Goal: Task Accomplishment & Management: Complete application form

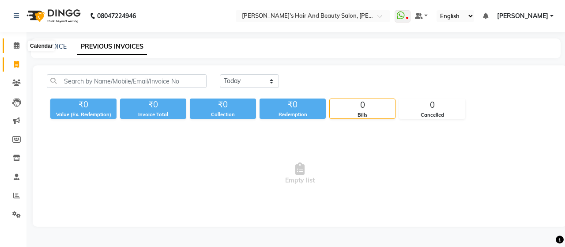
click at [12, 43] on span at bounding box center [16, 46] width 15 height 10
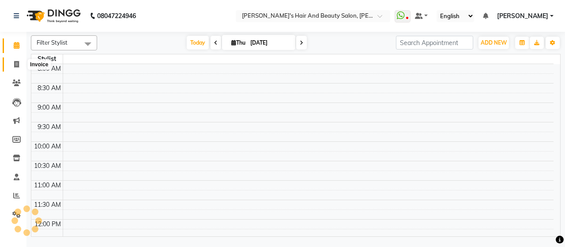
click at [16, 64] on icon at bounding box center [16, 64] width 5 height 7
select select "service"
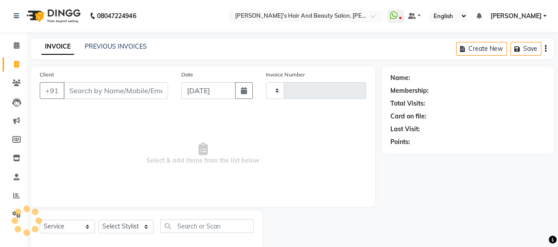
click at [95, 89] on input "Client" at bounding box center [116, 90] width 105 height 17
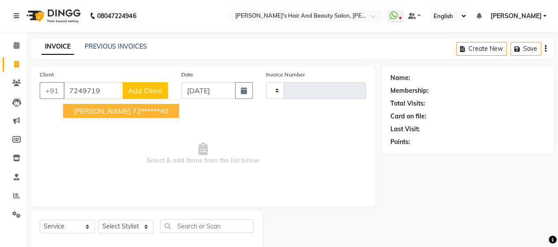
click at [132, 111] on ngb-highlight "72******40" at bounding box center [150, 110] width 36 height 9
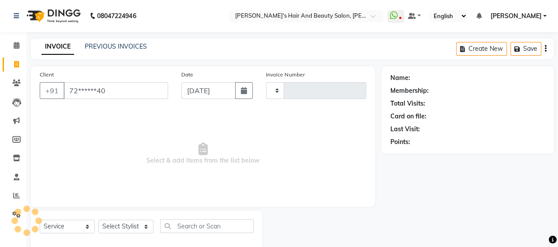
type input "72******40"
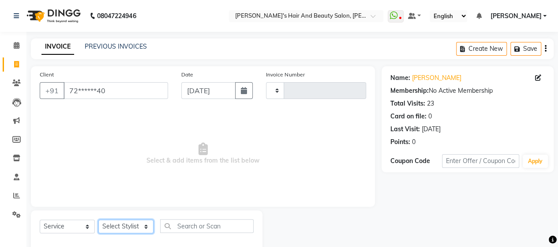
click at [129, 224] on select "Select Stylist" at bounding box center [125, 226] width 55 height 14
click at [138, 227] on select "Select Stylist" at bounding box center [125, 226] width 55 height 14
click at [63, 224] on select "Select Service Product Membership Package Voucher Prepaid Gift Card" at bounding box center [67, 226] width 55 height 14
click at [141, 227] on select "Select Stylist" at bounding box center [125, 226] width 55 height 14
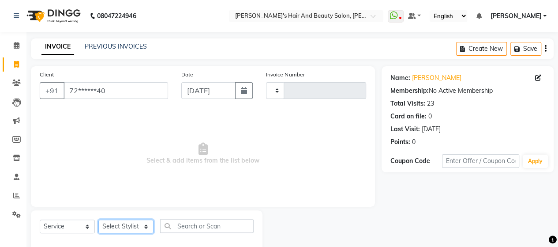
click at [141, 227] on select "Select Stylist" at bounding box center [125, 226] width 55 height 14
click at [210, 170] on span "Select & add items from the list below" at bounding box center [203, 153] width 326 height 88
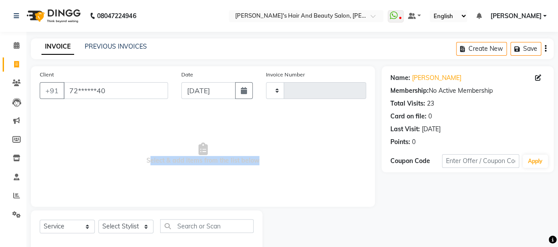
click at [210, 170] on span "Select & add items from the list below" at bounding box center [203, 153] width 326 height 88
click at [208, 190] on span "Select & add items from the list below" at bounding box center [203, 153] width 326 height 88
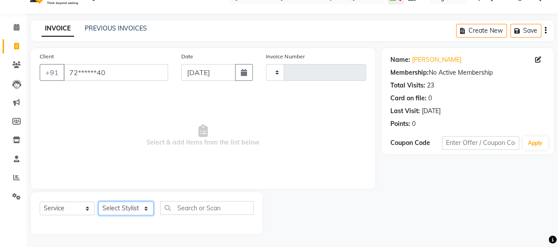
click at [139, 207] on select "Select Stylist" at bounding box center [125, 208] width 55 height 14
click at [67, 165] on span "Select & add items from the list below" at bounding box center [203, 135] width 326 height 88
click at [15, 29] on icon at bounding box center [17, 27] width 6 height 7
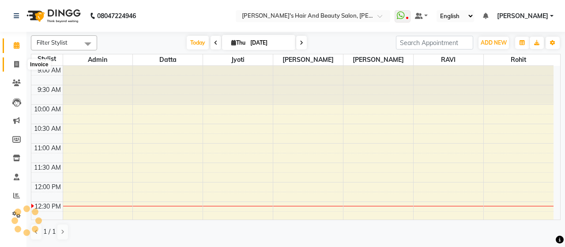
click at [19, 62] on span at bounding box center [16, 65] width 15 height 10
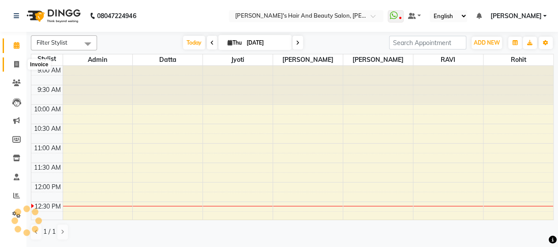
select select "6429"
select select "service"
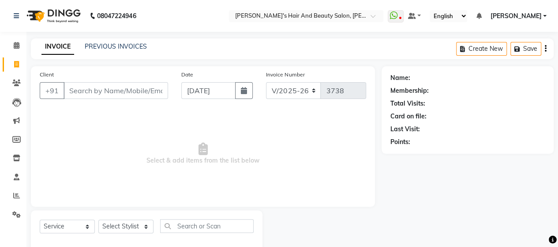
click at [159, 93] on input "Client" at bounding box center [116, 90] width 105 height 17
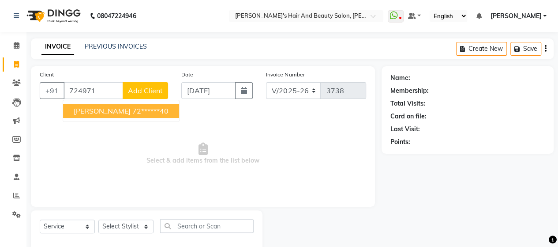
click at [132, 111] on ngb-highlight "72******40" at bounding box center [150, 110] width 36 height 9
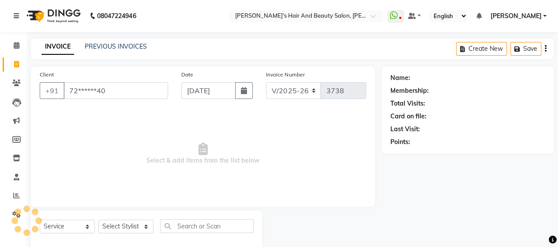
type input "72******40"
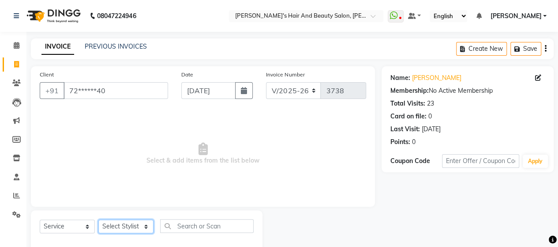
drag, startPoint x: 130, startPoint y: 223, endPoint x: 120, endPoint y: 137, distance: 86.2
click at [120, 137] on div "Client +91 72******40 Date [DATE] Invoice Number V/2025 V/[PHONE_NUMBER] Select…" at bounding box center [202, 159] width 357 height 186
select select "48824"
click at [98, 219] on select "Select Stylist Admin [PERSON_NAME] [PERSON_NAME] [PERSON_NAME] Rohit [PERSON_NA…" at bounding box center [125, 226] width 55 height 14
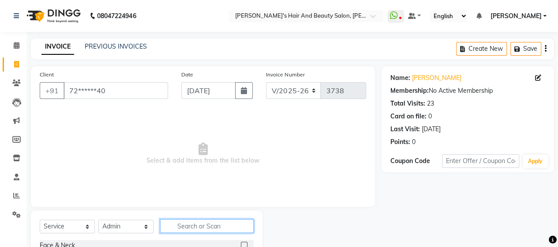
click at [176, 225] on input "text" at bounding box center [206, 226] width 93 height 14
type input "B TR"
click at [243, 242] on label at bounding box center [244, 244] width 7 height 7
click at [243, 242] on input "checkbox" at bounding box center [244, 245] width 6 height 6
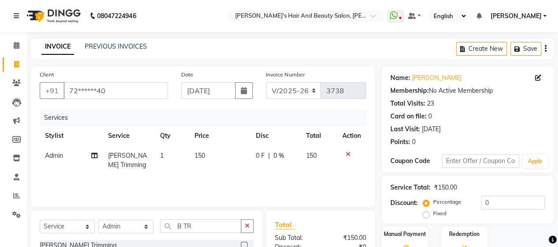
checkbox input "false"
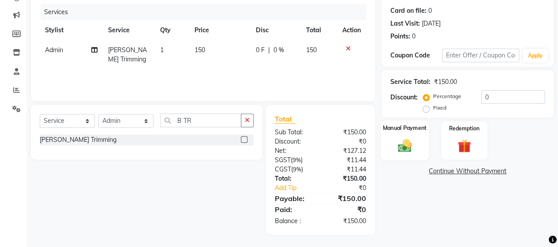
click at [415, 150] on img at bounding box center [404, 145] width 22 height 16
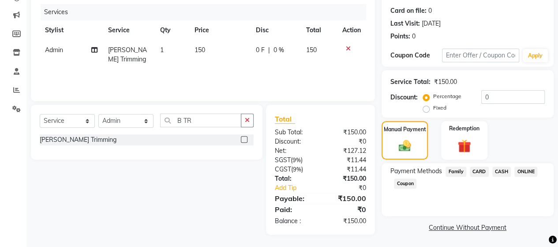
click at [522, 172] on span "ONLINE" at bounding box center [525, 171] width 23 height 10
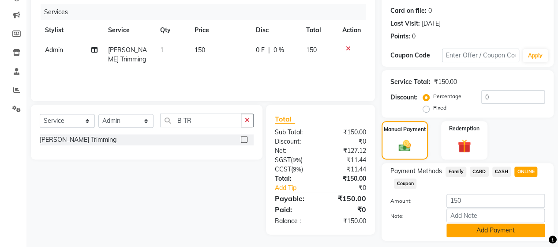
click at [505, 235] on button "Add Payment" at bounding box center [495, 230] width 98 height 14
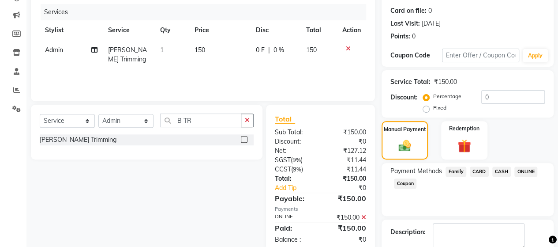
scroll to position [154, 0]
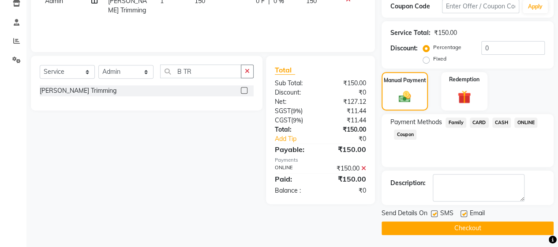
click at [500, 227] on button "Checkout" at bounding box center [467, 228] width 172 height 14
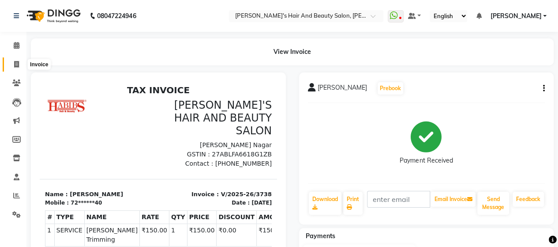
click at [11, 62] on span at bounding box center [16, 65] width 15 height 10
select select "6429"
select select "service"
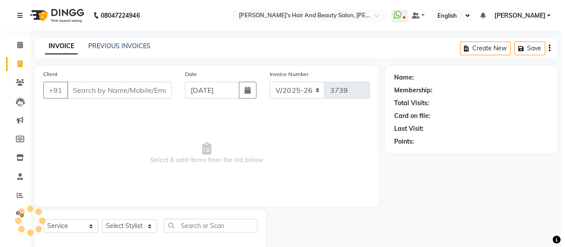
scroll to position [18, 0]
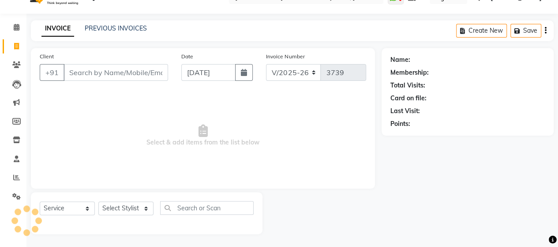
click at [97, 74] on input "Client" at bounding box center [116, 72] width 105 height 17
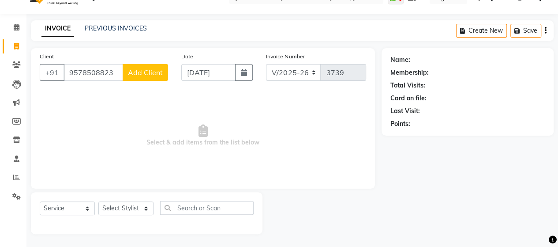
type input "9578508823"
click at [145, 71] on span "Add Client" at bounding box center [145, 72] width 35 height 9
select select "22"
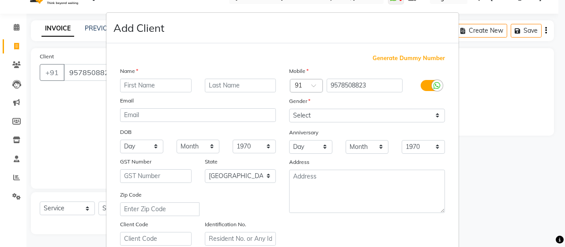
click at [144, 79] on input "text" at bounding box center [155, 86] width 71 height 14
type input "[PERSON_NAME]"
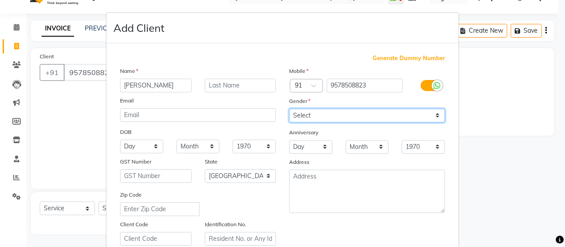
click at [308, 115] on select "Select [DEMOGRAPHIC_DATA] [DEMOGRAPHIC_DATA] Other Prefer Not To Say" at bounding box center [367, 115] width 156 height 14
select select "[DEMOGRAPHIC_DATA]"
click at [289, 108] on select "Select [DEMOGRAPHIC_DATA] [DEMOGRAPHIC_DATA] Other Prefer Not To Say" at bounding box center [367, 115] width 156 height 14
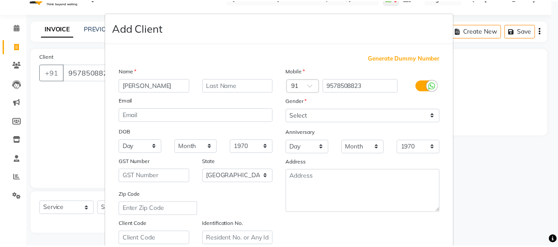
scroll to position [159, 0]
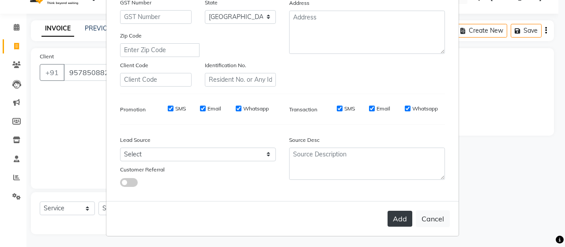
click at [405, 219] on button "Add" at bounding box center [399, 218] width 25 height 16
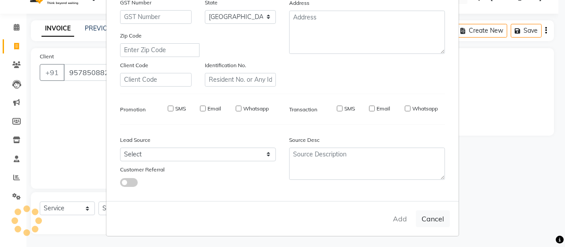
type input "95******23"
select select
select select "null"
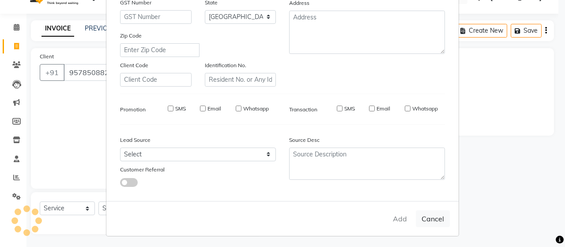
select select
checkbox input "false"
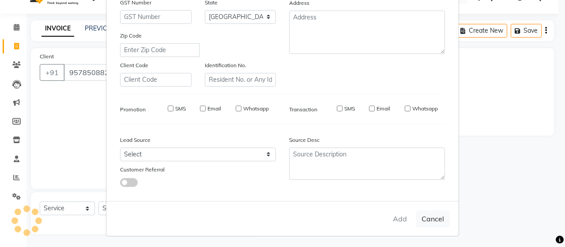
checkbox input "false"
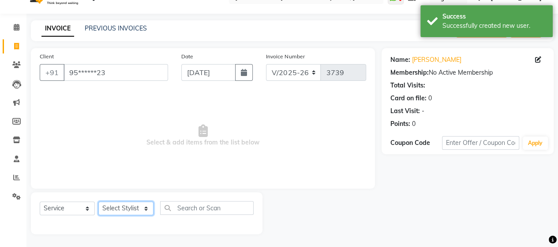
click at [131, 208] on select "Select Stylist Admin [PERSON_NAME] [PERSON_NAME] [PERSON_NAME] Rohit [PERSON_NA…" at bounding box center [125, 208] width 55 height 14
select select "48824"
click at [98, 201] on select "Select Stylist Admin [PERSON_NAME] [PERSON_NAME] [PERSON_NAME] Rohit [PERSON_NA…" at bounding box center [125, 208] width 55 height 14
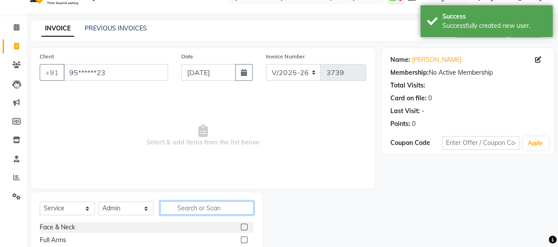
click at [203, 207] on input "text" at bounding box center [206, 208] width 93 height 14
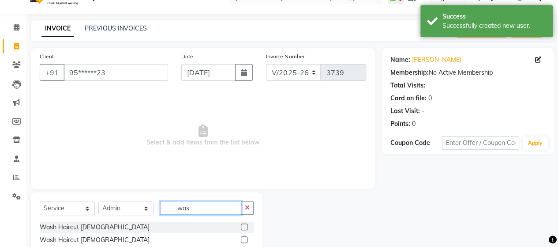
type input "was"
click at [246, 239] on label at bounding box center [244, 239] width 7 height 7
click at [246, 239] on input "checkbox" at bounding box center [244, 240] width 6 height 6
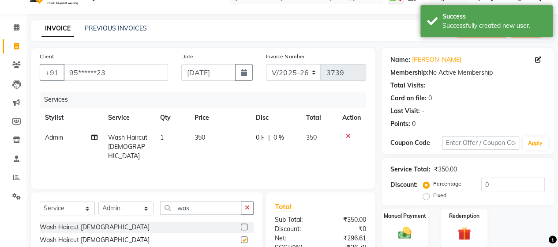
checkbox input "false"
click at [224, 206] on input "was" at bounding box center [200, 208] width 81 height 14
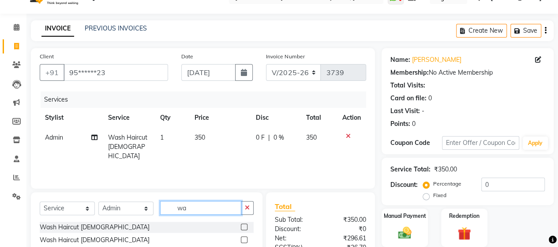
type input "w"
type input "b tr"
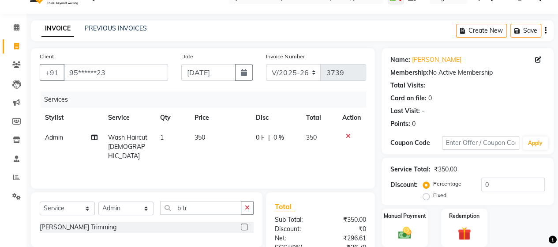
click at [242, 226] on label at bounding box center [244, 226] width 7 height 7
click at [242, 226] on input "checkbox" at bounding box center [244, 227] width 6 height 6
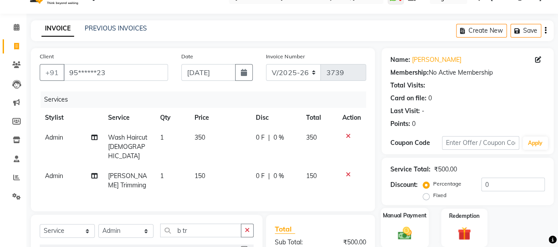
checkbox input "false"
click at [417, 228] on div "Manual Payment" at bounding box center [405, 227] width 48 height 40
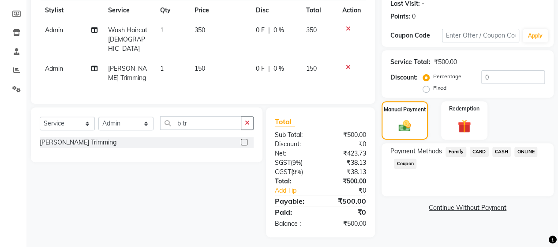
click at [523, 152] on span "ONLINE" at bounding box center [525, 151] width 23 height 10
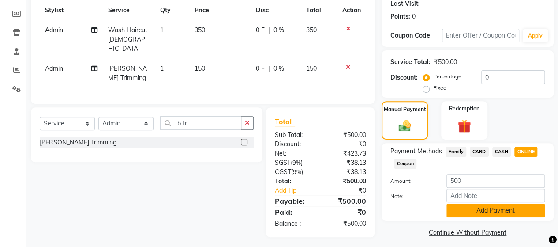
click at [473, 208] on button "Add Payment" at bounding box center [495, 210] width 98 height 14
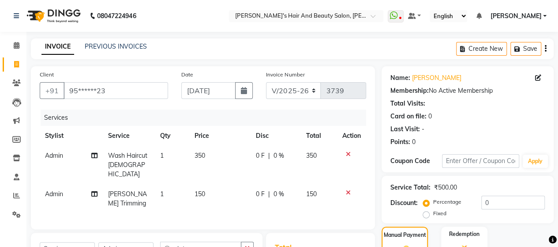
scroll to position [154, 0]
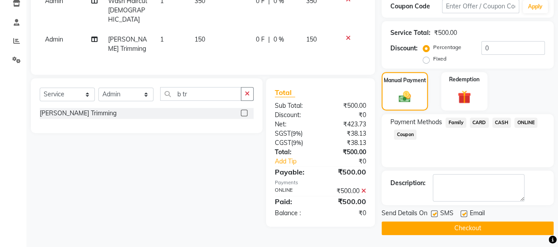
click at [433, 221] on button "Checkout" at bounding box center [467, 228] width 172 height 14
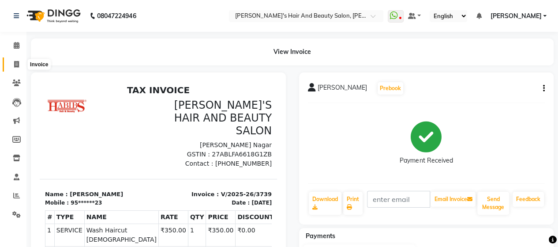
click at [15, 60] on span at bounding box center [16, 65] width 15 height 10
select select "service"
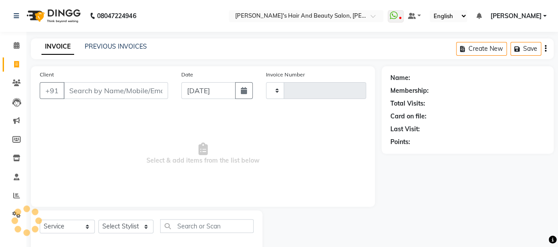
scroll to position [18, 0]
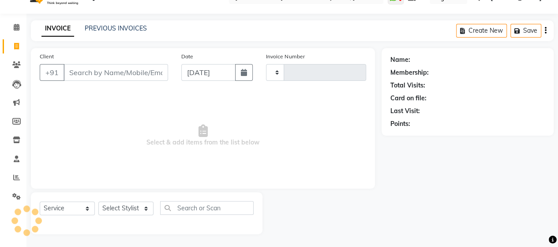
type input "3740"
select select "6429"
click at [97, 75] on input "Client" at bounding box center [116, 72] width 105 height 17
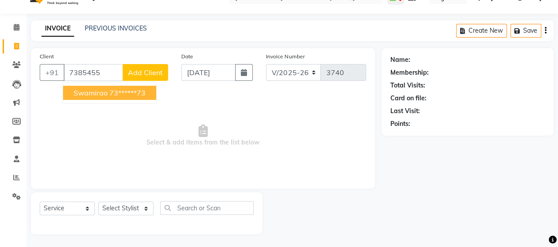
click at [110, 91] on ngb-highlight "73******73" at bounding box center [127, 92] width 36 height 9
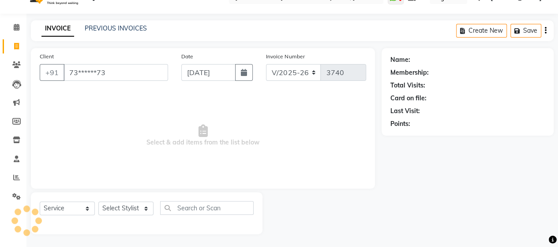
type input "73******73"
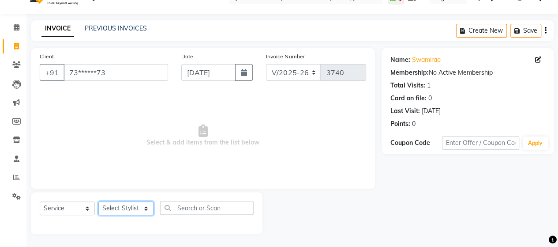
click at [138, 207] on select "Select Stylist Admin [PERSON_NAME] [PERSON_NAME] [PERSON_NAME] Rohit [PERSON_NA…" at bounding box center [125, 208] width 55 height 14
select select "62464"
click at [98, 201] on select "Select Stylist Admin [PERSON_NAME] [PERSON_NAME] [PERSON_NAME] Rohit [PERSON_NA…" at bounding box center [125, 208] width 55 height 14
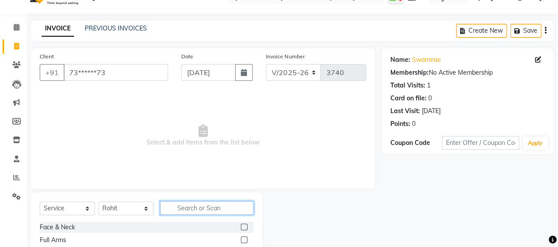
click at [205, 210] on input "text" at bounding box center [206, 208] width 93 height 14
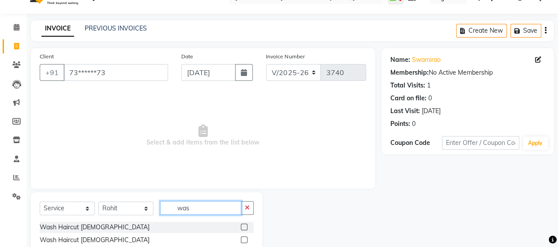
type input "was"
click at [245, 236] on label at bounding box center [244, 239] width 7 height 7
click at [245, 237] on input "checkbox" at bounding box center [244, 240] width 6 height 6
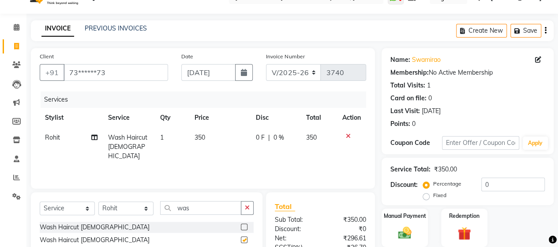
checkbox input "false"
click at [411, 221] on div "Manual Payment" at bounding box center [405, 227] width 48 height 40
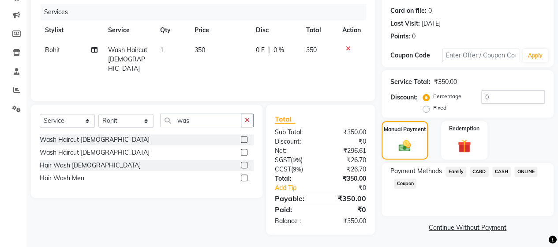
click at [520, 173] on span "ONLINE" at bounding box center [525, 171] width 23 height 10
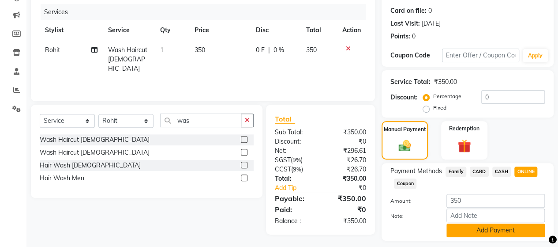
click at [508, 226] on button "Add Payment" at bounding box center [495, 230] width 98 height 14
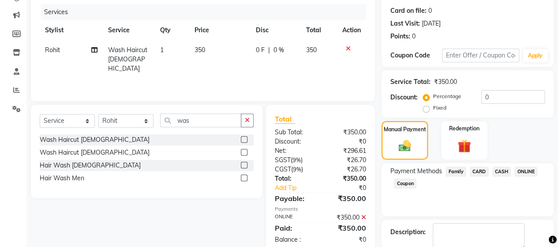
scroll to position [154, 0]
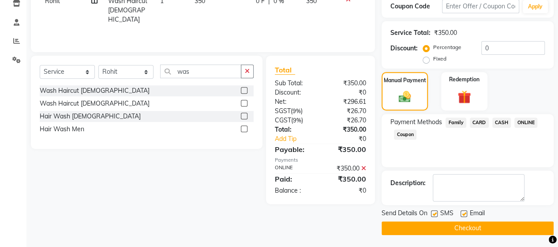
click at [492, 225] on button "Checkout" at bounding box center [467, 228] width 172 height 14
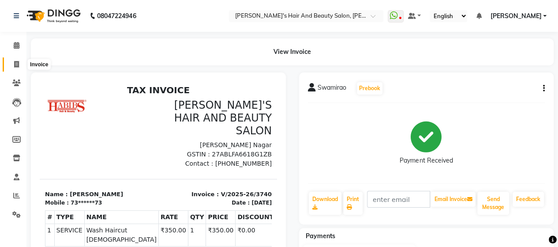
click at [17, 62] on icon at bounding box center [16, 64] width 5 height 7
select select "service"
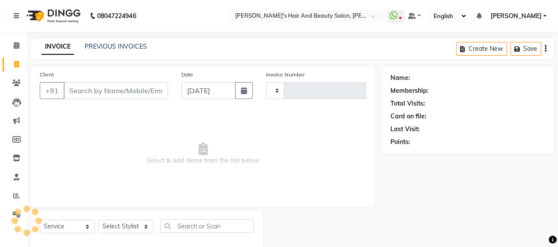
scroll to position [18, 0]
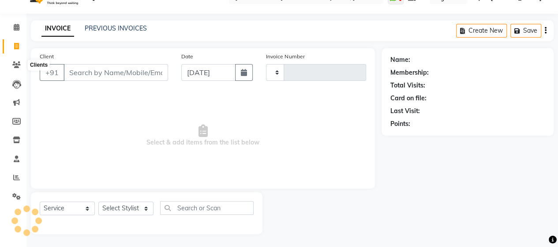
type input "9"
type input "3741"
type input "99"
select select "6429"
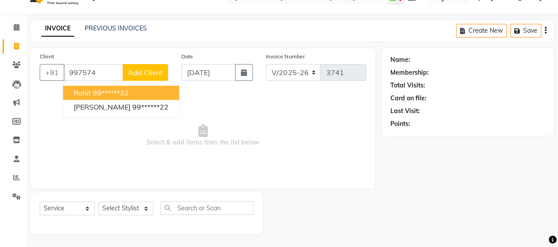
click at [123, 90] on ngb-highlight "99******32" at bounding box center [111, 92] width 36 height 9
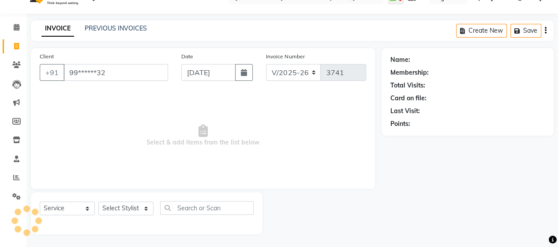
type input "99******32"
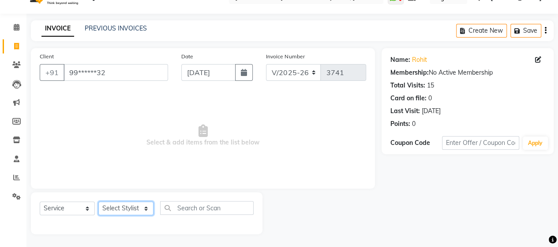
click at [129, 207] on select "Select Stylist Admin [PERSON_NAME] [PERSON_NAME] [PERSON_NAME] Rohit [PERSON_NA…" at bounding box center [125, 208] width 55 height 14
select select "48829"
click at [98, 201] on select "Select Stylist Admin [PERSON_NAME] [PERSON_NAME] [PERSON_NAME] Rohit [PERSON_NA…" at bounding box center [125, 208] width 55 height 14
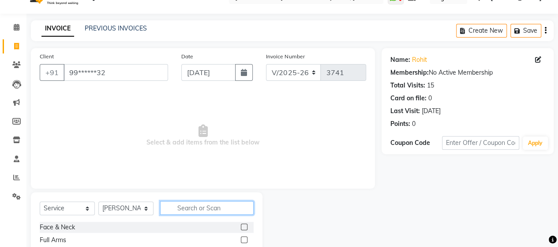
click at [202, 209] on input "text" at bounding box center [206, 208] width 93 height 14
type input "b"
type input "b tr"
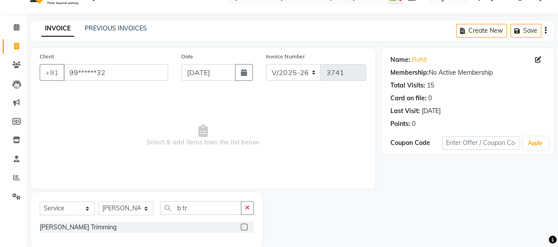
click at [241, 225] on label at bounding box center [244, 226] width 7 height 7
click at [241, 225] on input "checkbox" at bounding box center [244, 227] width 6 height 6
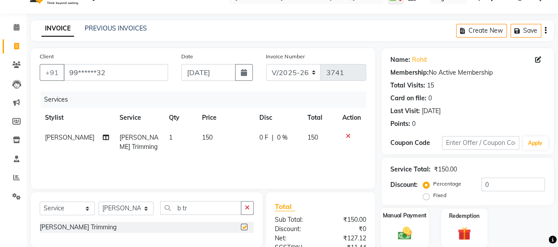
checkbox input "false"
click at [405, 222] on div "Manual Payment" at bounding box center [405, 227] width 48 height 40
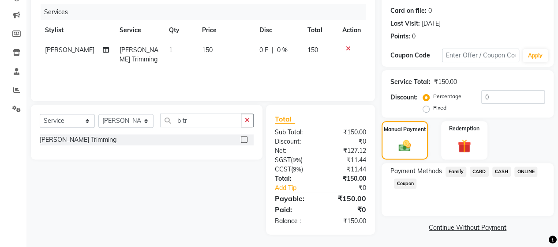
click at [524, 172] on span "ONLINE" at bounding box center [525, 171] width 23 height 10
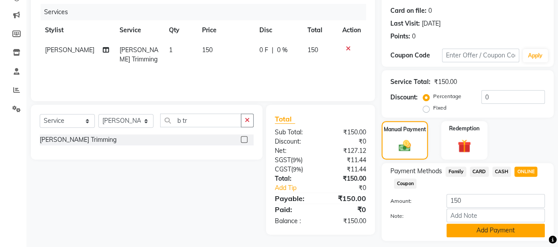
click at [509, 234] on button "Add Payment" at bounding box center [495, 230] width 98 height 14
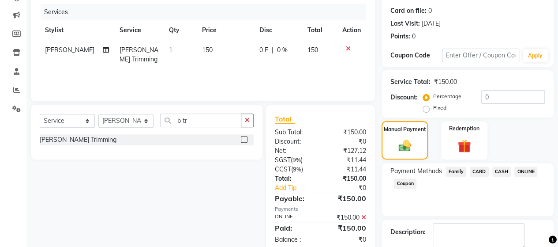
scroll to position [154, 0]
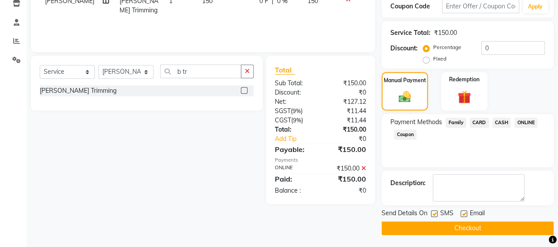
click at [511, 224] on button "Checkout" at bounding box center [467, 228] width 172 height 14
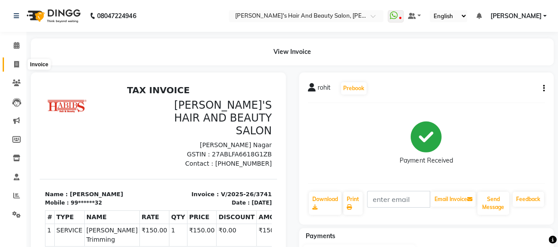
click at [19, 60] on span at bounding box center [16, 65] width 15 height 10
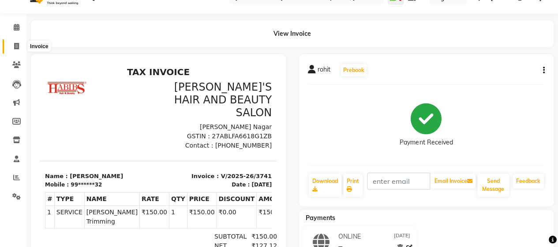
select select "service"
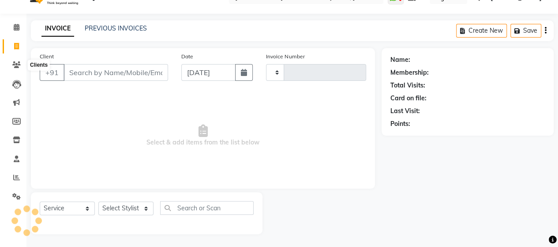
type input "3742"
select select "6429"
click at [126, 71] on input "Client" at bounding box center [116, 72] width 105 height 17
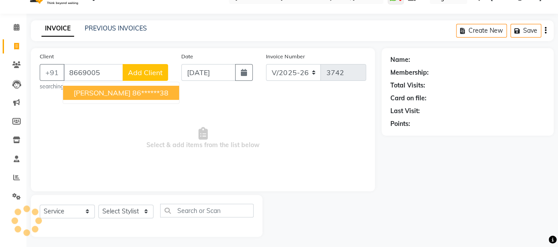
click at [132, 92] on ngb-highlight "86******38" at bounding box center [150, 92] width 36 height 9
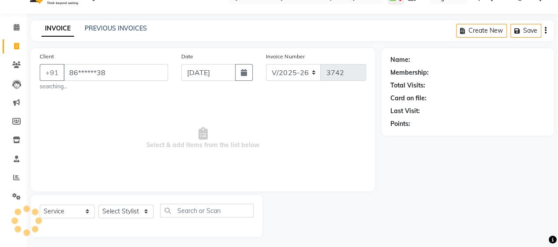
type input "86******38"
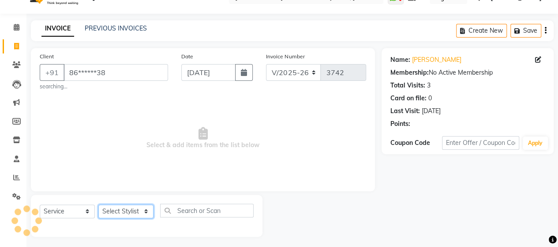
click at [137, 212] on select "Select Stylist Admin [PERSON_NAME] [PERSON_NAME] [PERSON_NAME] Rohit [PERSON_NA…" at bounding box center [125, 211] width 55 height 14
select select "62464"
click at [98, 204] on select "Select Stylist Admin [PERSON_NAME] [PERSON_NAME] [PERSON_NAME] Rohit [PERSON_NA…" at bounding box center [125, 211] width 55 height 14
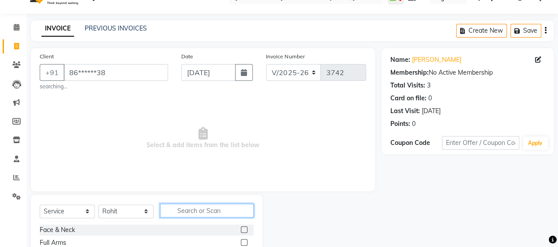
click at [208, 207] on input "text" at bounding box center [206, 210] width 93 height 14
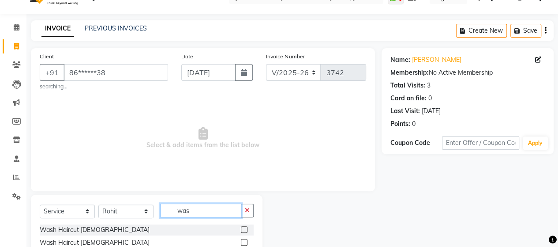
type input "was"
click at [245, 228] on label at bounding box center [244, 229] width 7 height 7
click at [245, 228] on input "checkbox" at bounding box center [244, 230] width 6 height 6
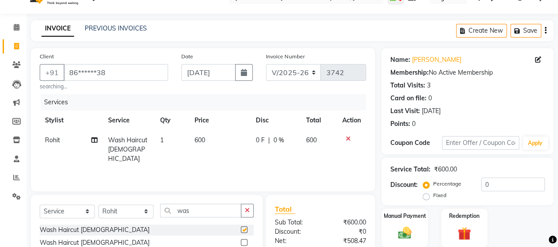
checkbox input "false"
click at [123, 209] on select "Select Stylist Admin [PERSON_NAME] [PERSON_NAME] [PERSON_NAME] Rohit [PERSON_NA…" at bounding box center [125, 211] width 55 height 14
select select "48824"
click at [98, 204] on select "Select Stylist Admin [PERSON_NAME] [PERSON_NAME] [PERSON_NAME] Rohit [PERSON_NA…" at bounding box center [125, 211] width 55 height 14
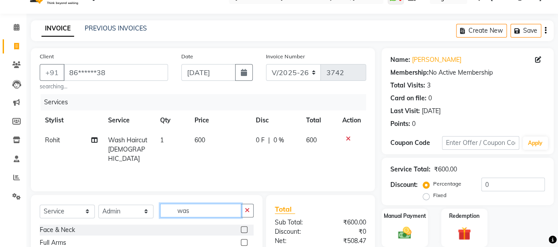
click at [202, 212] on input "was" at bounding box center [200, 210] width 81 height 14
type input "w"
type input "dry"
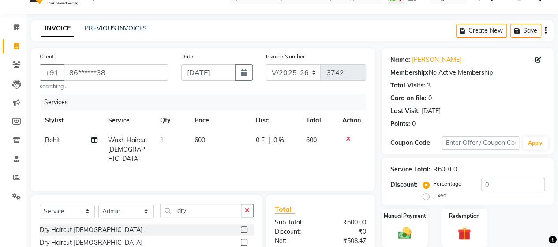
click at [243, 239] on label at bounding box center [244, 242] width 7 height 7
click at [243, 239] on input "checkbox" at bounding box center [244, 242] width 6 height 6
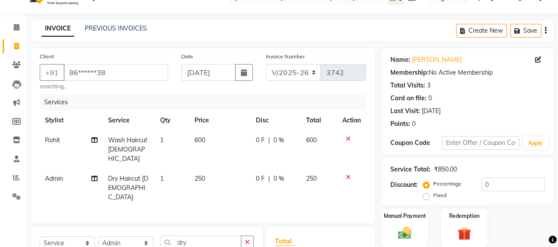
checkbox input "false"
click at [217, 235] on input "dry" at bounding box center [200, 242] width 81 height 14
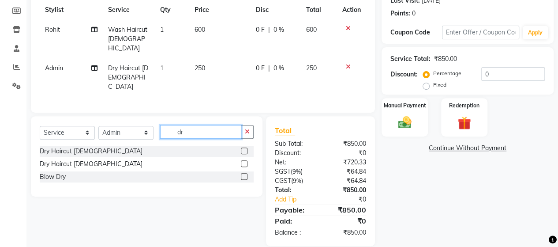
type input "d"
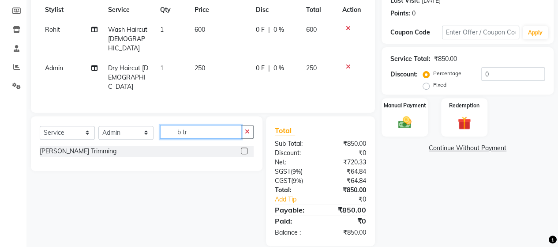
type input "b tr"
click at [243, 147] on label at bounding box center [244, 150] width 7 height 7
click at [243, 148] on input "checkbox" at bounding box center [244, 151] width 6 height 6
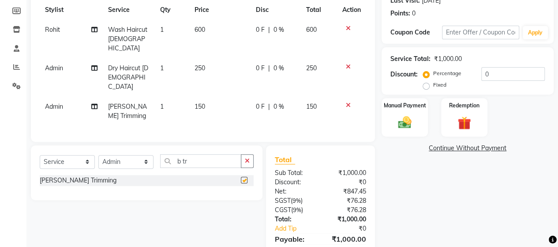
checkbox input "false"
click at [214, 154] on input "b tr" at bounding box center [200, 161] width 81 height 14
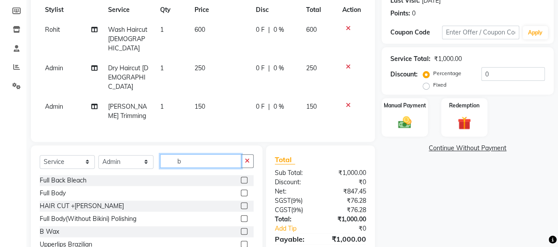
type input "b"
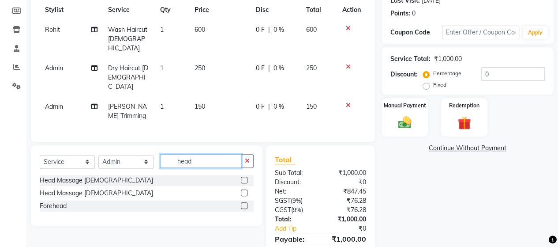
type input "head"
click at [243, 189] on label at bounding box center [244, 192] width 7 height 7
click at [243, 190] on input "checkbox" at bounding box center [244, 193] width 6 height 6
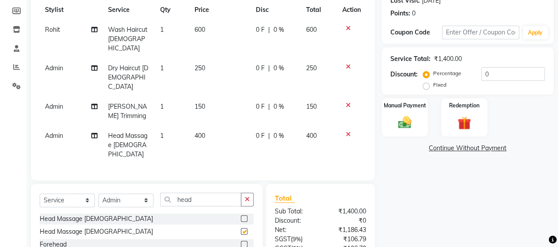
checkbox input "false"
click at [401, 127] on img at bounding box center [404, 122] width 22 height 16
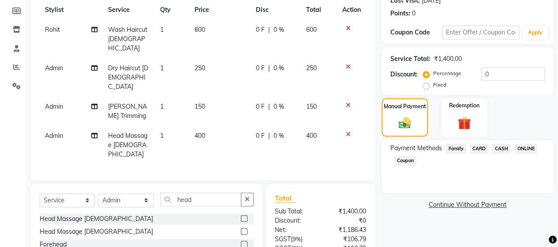
click at [519, 152] on span "ONLINE" at bounding box center [525, 148] width 23 height 10
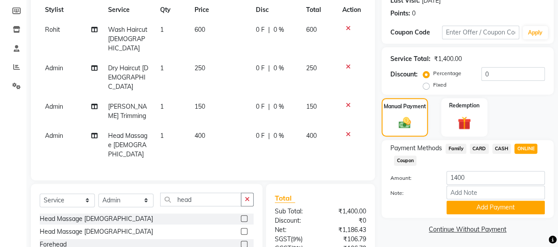
scroll to position [187, 0]
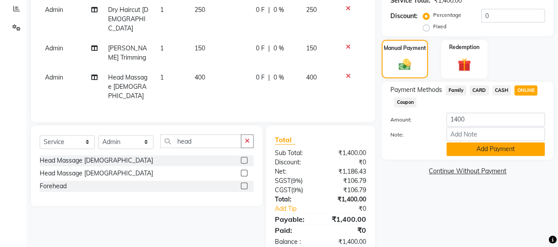
click at [496, 144] on button "Add Payment" at bounding box center [495, 149] width 98 height 14
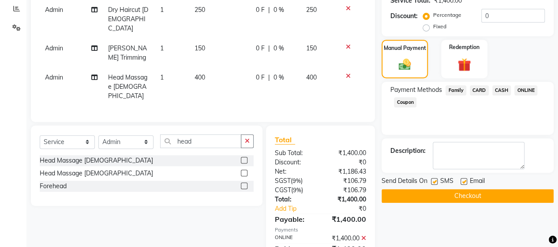
scroll to position [205, 0]
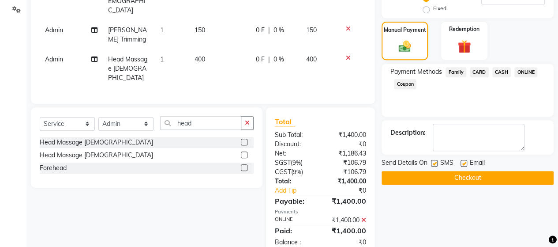
click at [463, 181] on button "Checkout" at bounding box center [467, 178] width 172 height 14
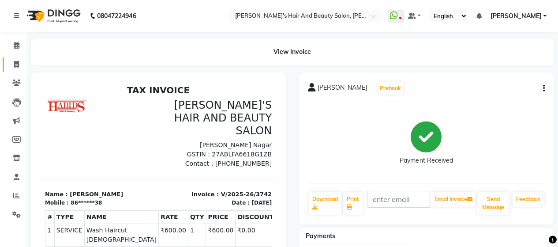
click at [14, 70] on link "Invoice" at bounding box center [13, 64] width 21 height 15
select select "service"
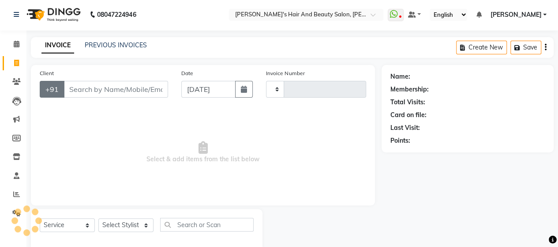
type input "3743"
select select "6429"
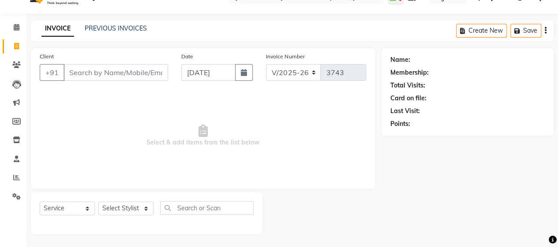
click at [71, 72] on input "Client" at bounding box center [116, 72] width 105 height 17
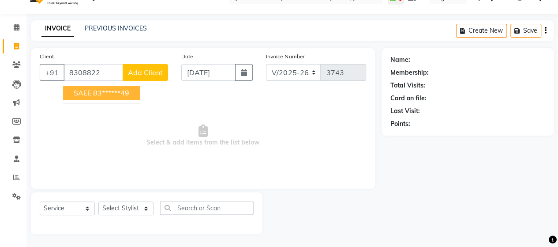
click at [92, 92] on button "SAEE 83******49" at bounding box center [101, 93] width 77 height 14
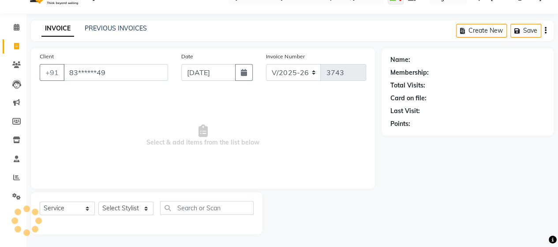
type input "83******49"
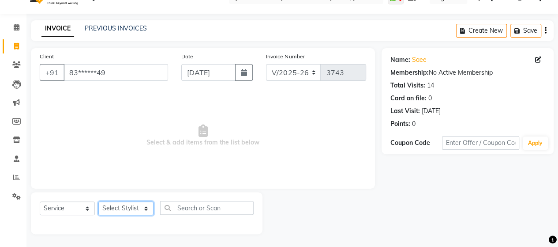
click at [128, 205] on select "Select Stylist Admin [PERSON_NAME] [PERSON_NAME] [PERSON_NAME] Rohit [PERSON_NA…" at bounding box center [125, 208] width 55 height 14
select select "48828"
click at [98, 201] on select "Select Stylist Admin [PERSON_NAME] [PERSON_NAME] [PERSON_NAME] Rohit [PERSON_NA…" at bounding box center [125, 208] width 55 height 14
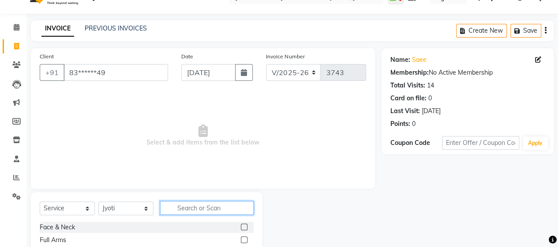
click at [192, 209] on input "text" at bounding box center [206, 208] width 93 height 14
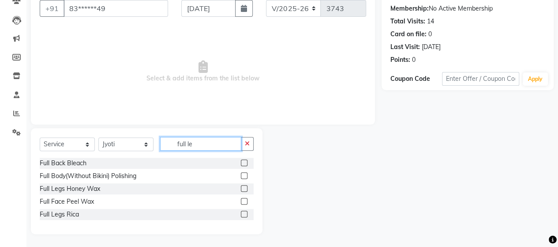
scroll to position [56, 0]
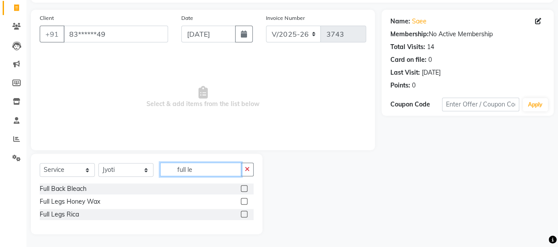
type input "full le"
click at [244, 214] on label at bounding box center [244, 213] width 7 height 7
click at [244, 214] on input "checkbox" at bounding box center [244, 214] width 6 height 6
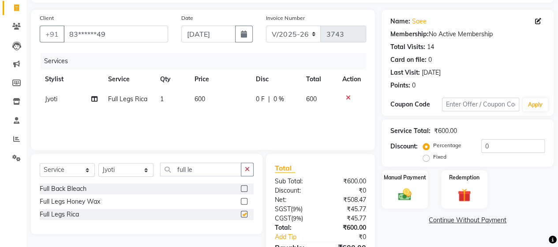
checkbox input "false"
click at [200, 98] on span "600" at bounding box center [199, 99] width 11 height 8
select select "48828"
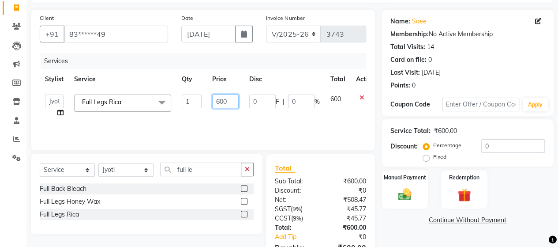
click at [219, 98] on input "600" at bounding box center [225, 101] width 26 height 14
type input "1000"
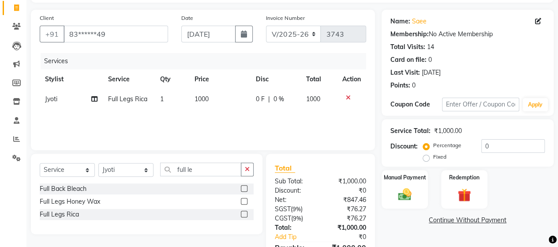
click at [236, 141] on div "Client +91 83******49 Date [DATE] Invoice Number V/2025 V/[PHONE_NUMBER] Servic…" at bounding box center [203, 80] width 344 height 140
click at [415, 202] on img at bounding box center [404, 194] width 22 height 16
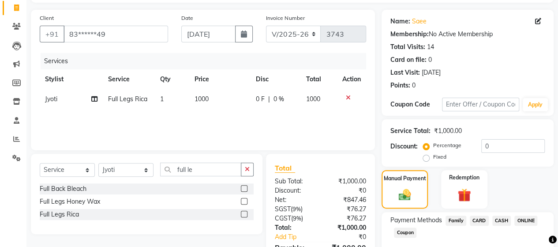
scroll to position [105, 0]
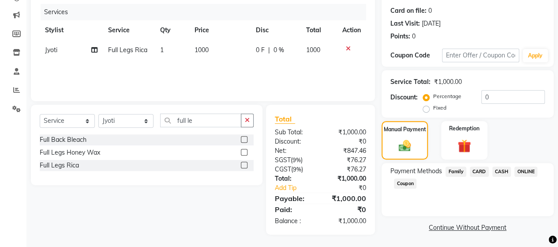
click at [497, 168] on span "CASH" at bounding box center [501, 171] width 19 height 10
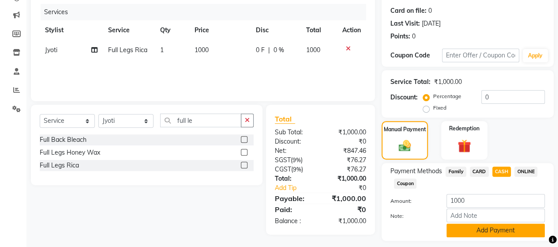
click at [495, 229] on button "Add Payment" at bounding box center [495, 230] width 98 height 14
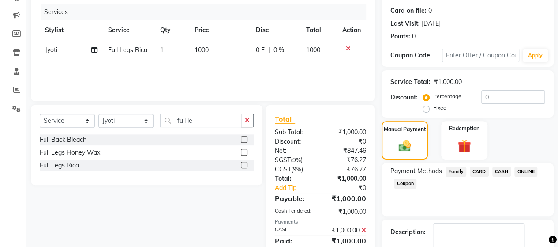
scroll to position [154, 0]
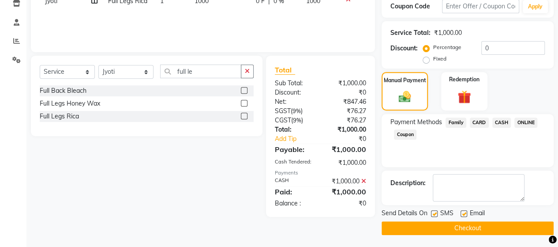
click at [485, 228] on button "Checkout" at bounding box center [467, 228] width 172 height 14
